Goal: Information Seeking & Learning: Learn about a topic

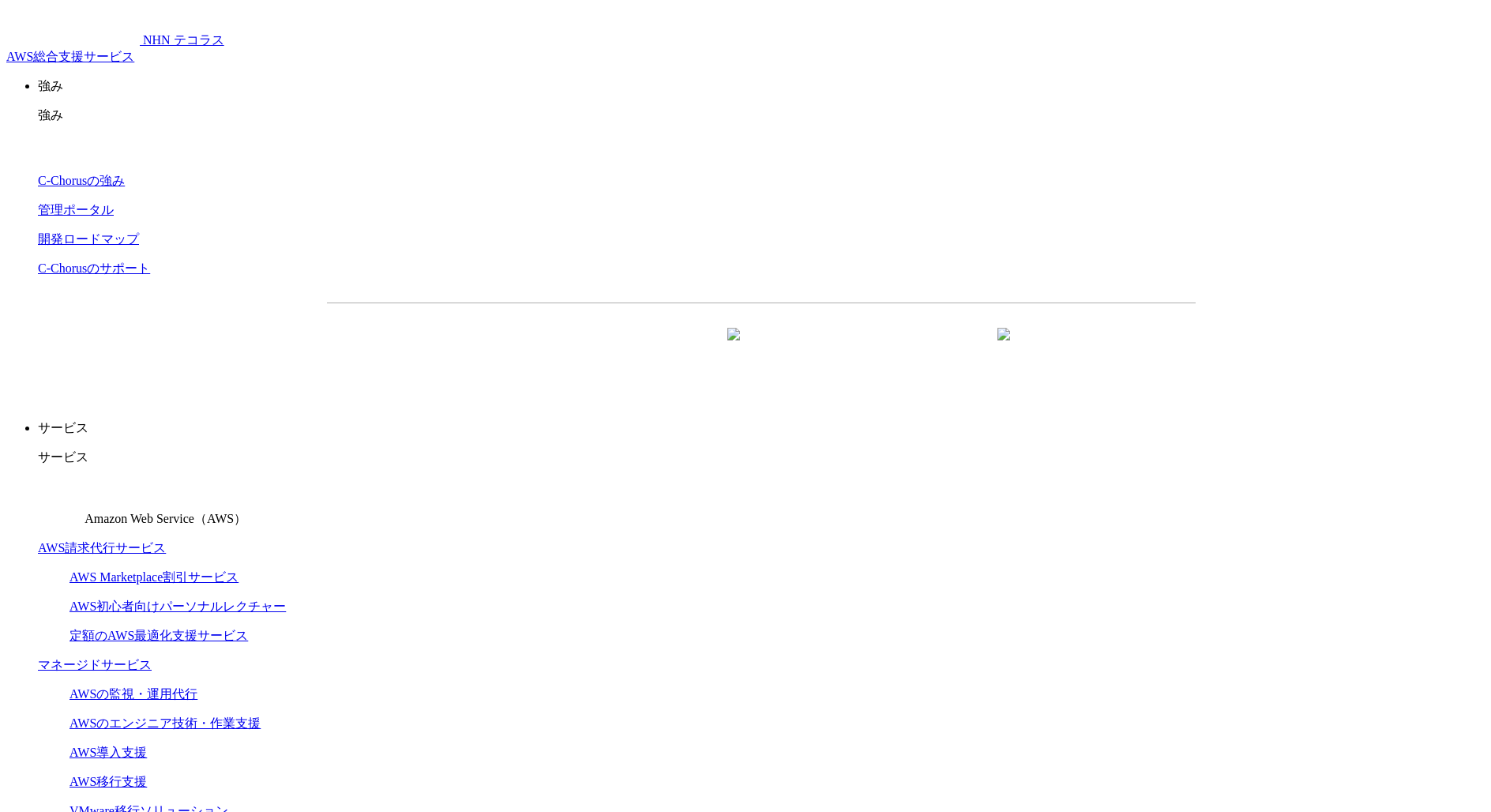
drag, startPoint x: 329, startPoint y: 195, endPoint x: 822, endPoint y: 223, distance: 493.8
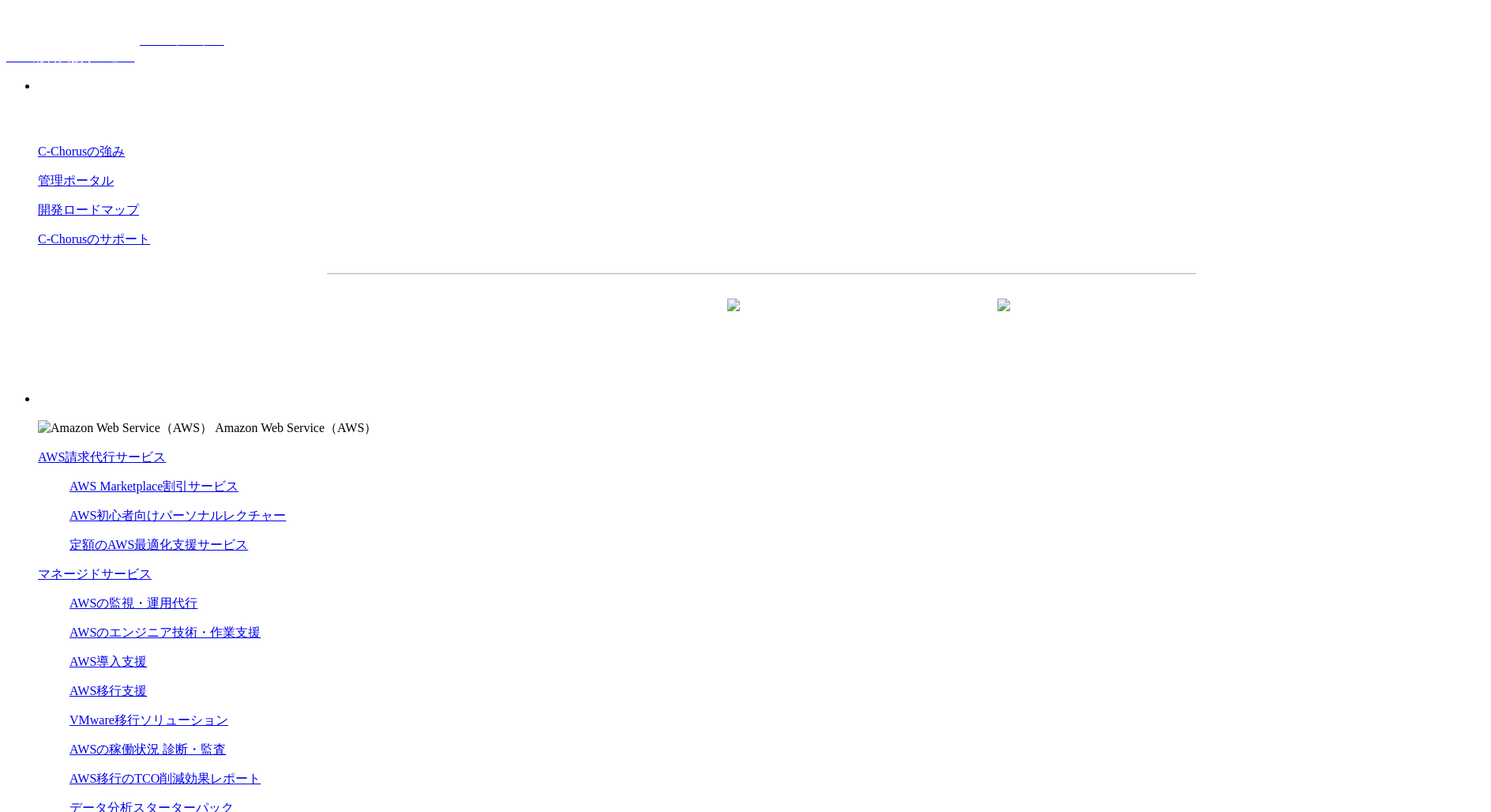
copy p "AWSの導入からコスト削減、 構成・運用の最適化からデータ活用まで 規模や業種業態を問わない マネージドサービスで"
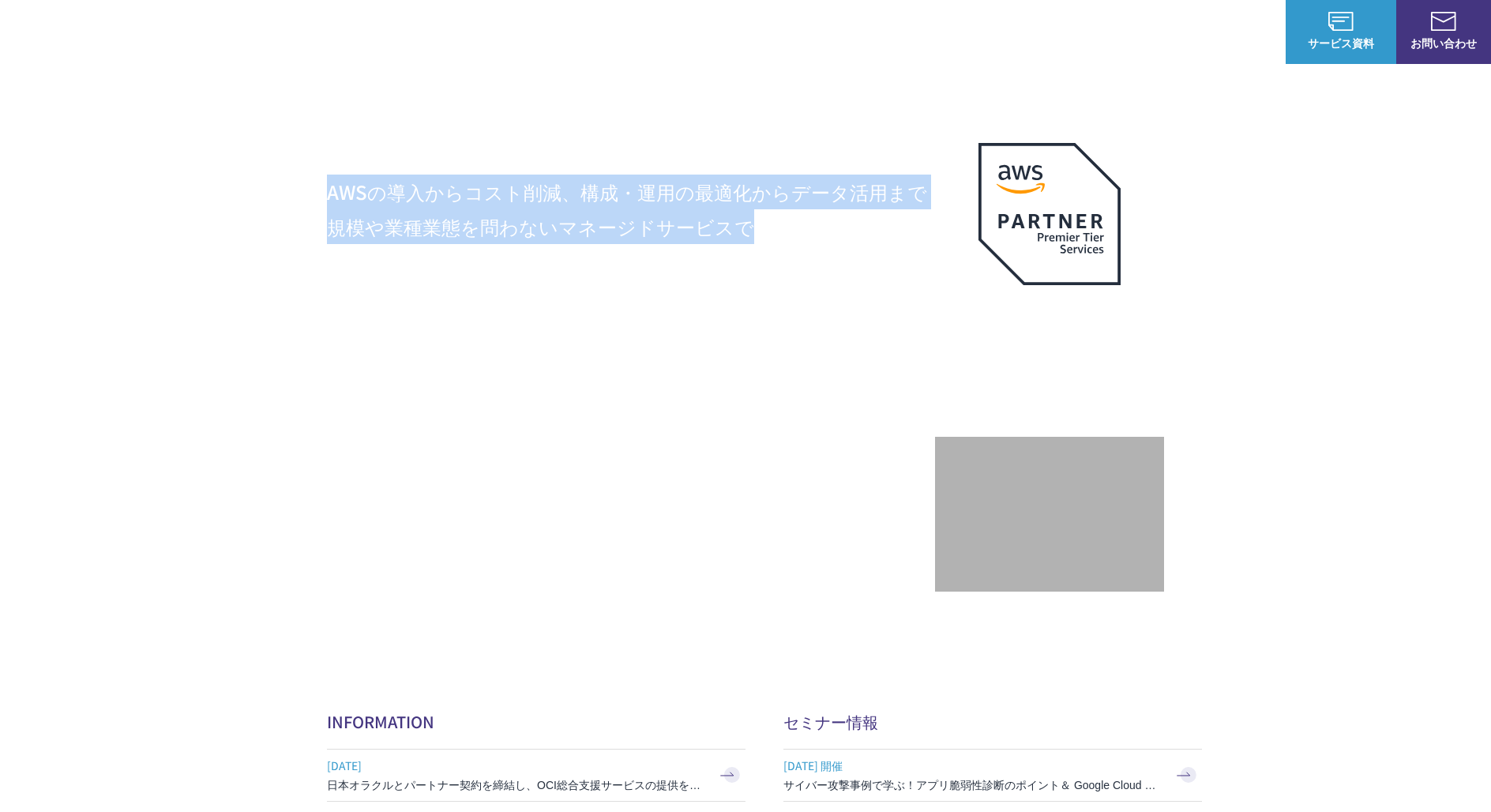
drag, startPoint x: 335, startPoint y: 198, endPoint x: 745, endPoint y: 226, distance: 411.0
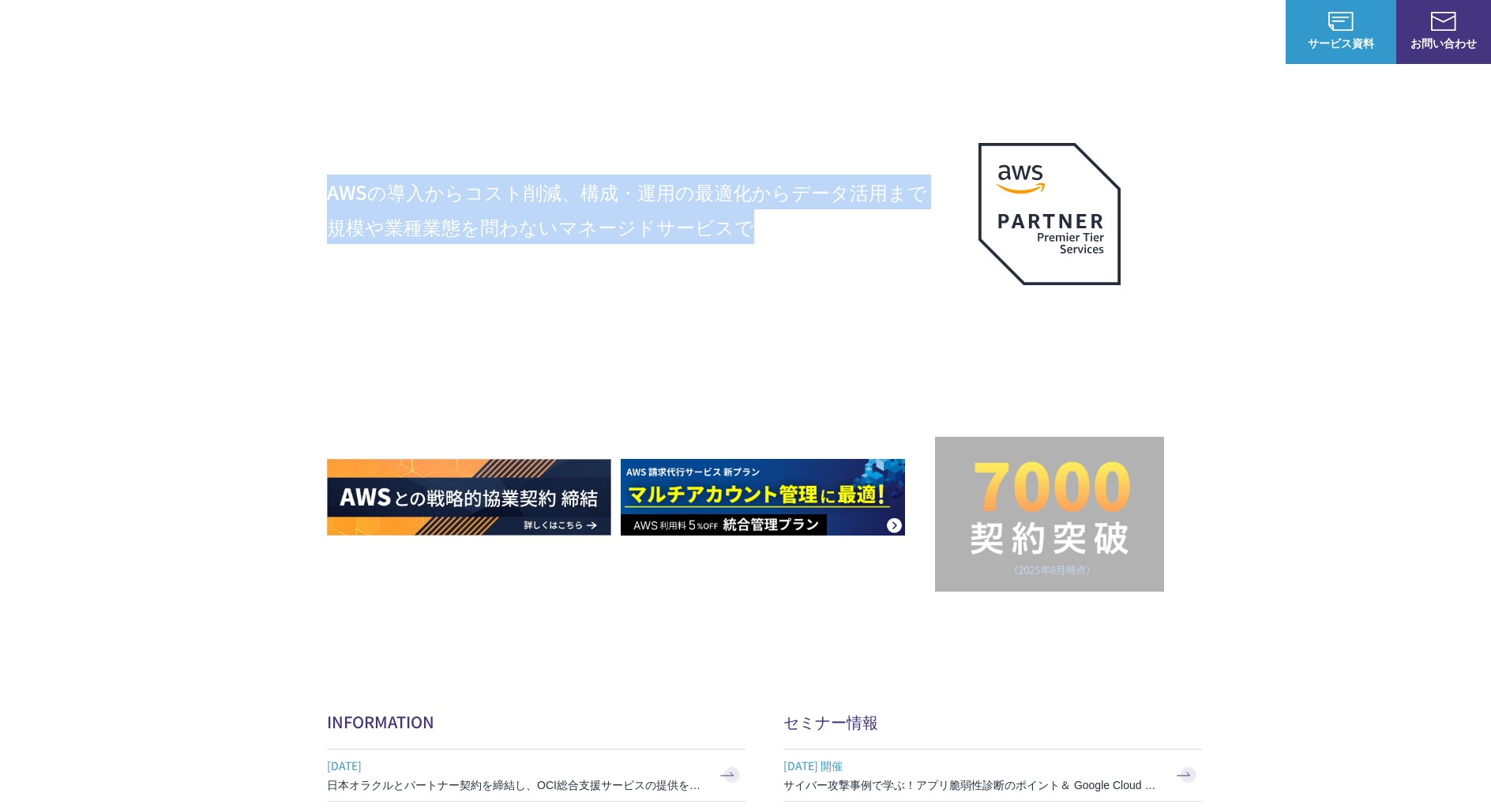
click at [745, 226] on p "AWSの導入からコスト削減、 構成・運用の最適化からデータ活用まで 規模や業種業態を問わない マネージドサービスで" at bounding box center [630, 208] width 608 height 69
copy p "AWSの導入からコスト削減、 構成・運用の最適化からデータ活用まで 規模や業種業態を問わない マネージドサービスで"
click at [610, 127] on div "AWSの導入からコスト削減、 構成・運用の最適化からデータ活用まで 規模や業種業態を問わない マネージドサービスで AWS ジャーニーの 成功を実現 AWS …" at bounding box center [745, 354] width 837 height 473
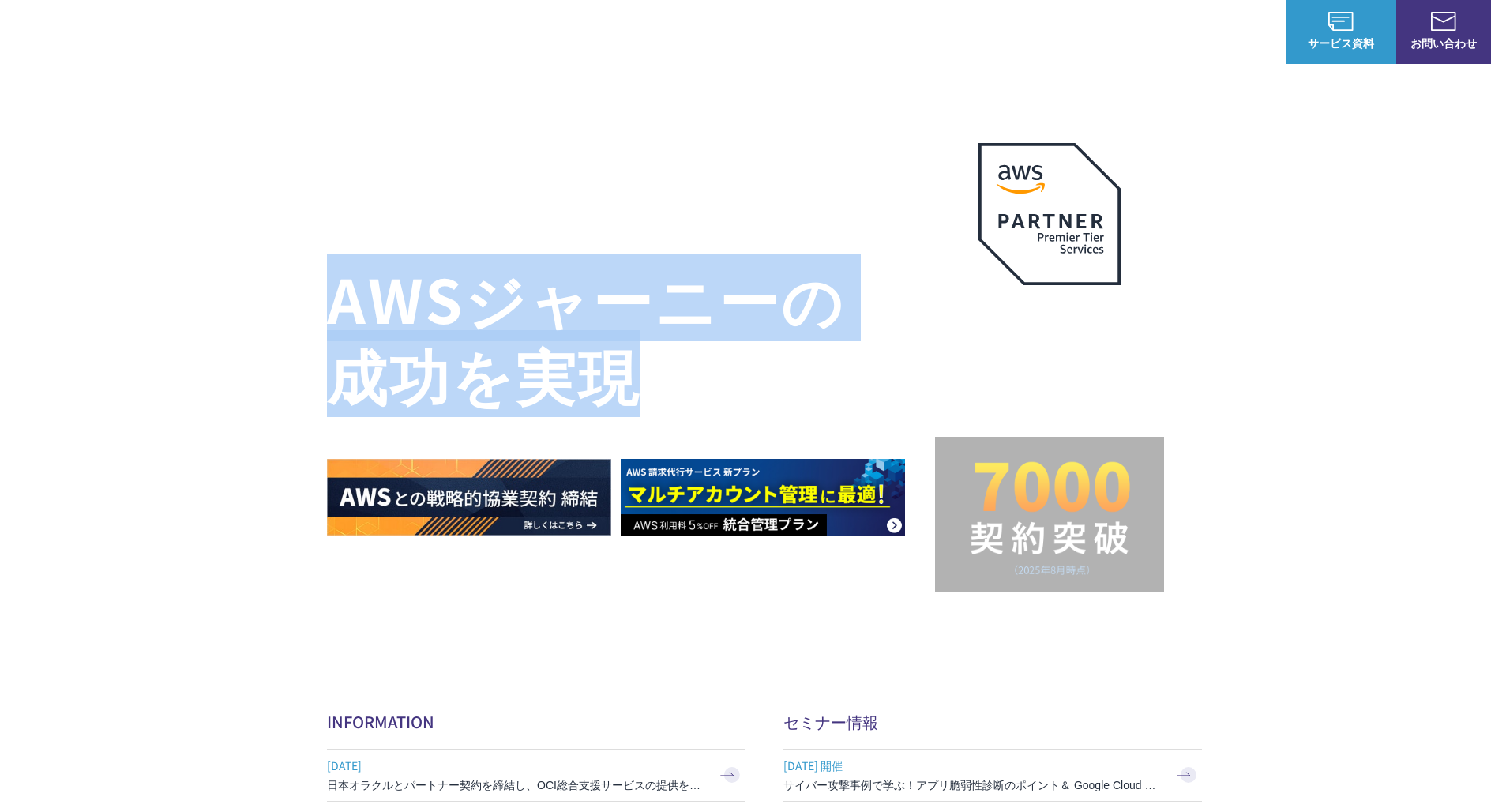
drag, startPoint x: 341, startPoint y: 298, endPoint x: 692, endPoint y: 349, distance: 354.7
click at [692, 349] on h1 "AWS ジャーニーの 成功を実現" at bounding box center [630, 335] width 608 height 152
copy h1 "AWS ジャーニーの 成功を実現"
click at [253, 335] on div "AWSの導入からコスト削減、 構成・運用の最適化からデータ活用まで 規模や業種業態を問わない マネージドサービスで AWS ジャーニーの 成功を実現 AWS …" at bounding box center [745, 335] width 1491 height 671
